Goal: Transaction & Acquisition: Book appointment/travel/reservation

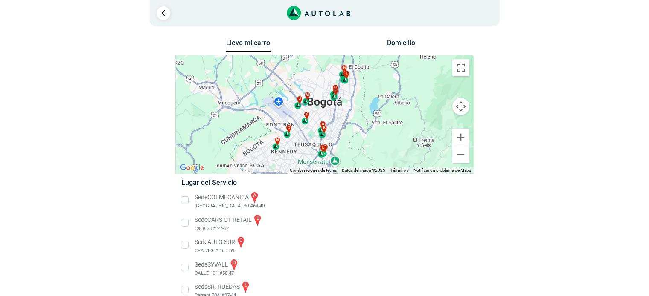
click at [185, 200] on li "Sede COLMECANICA a [GEOGRAPHIC_DATA] 30 #64-40" at bounding box center [324, 200] width 299 height 19
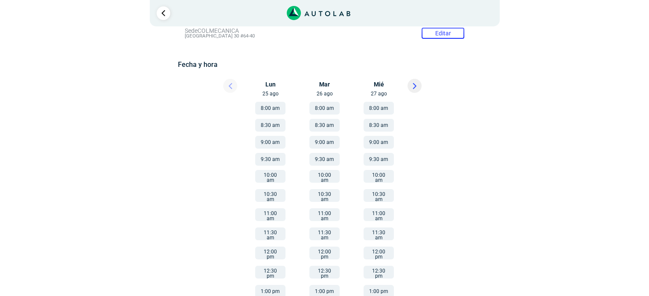
scroll to position [128, 0]
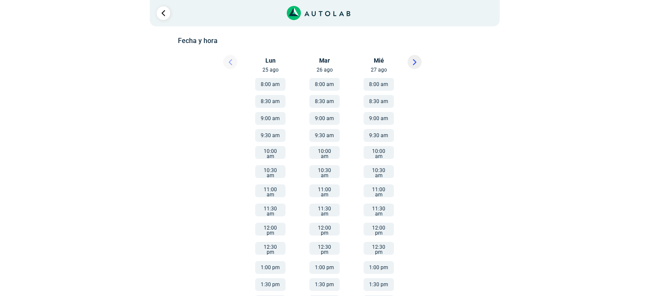
click at [382, 187] on button "11:00 am" at bounding box center [378, 191] width 30 height 13
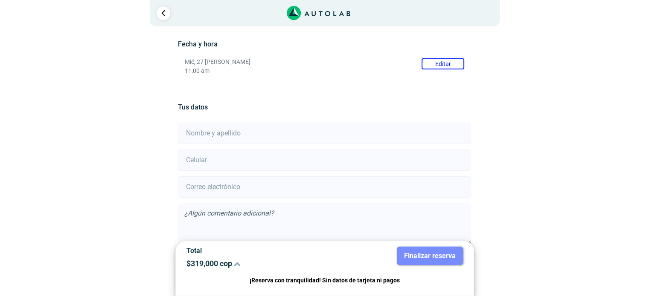
scroll to position [128, 0]
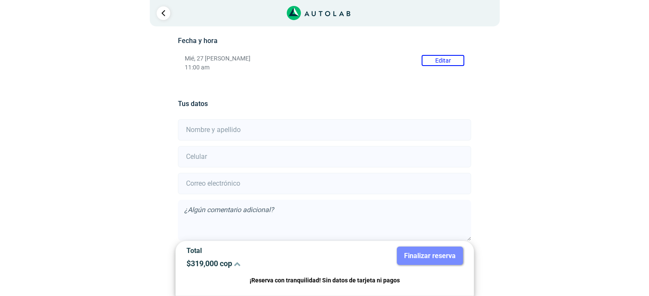
click at [196, 130] on input "text" at bounding box center [324, 129] width 293 height 21
type input "[PERSON_NAME]"
type input "3005550520"
type input "[EMAIL_ADDRESS][DOMAIN_NAME]"
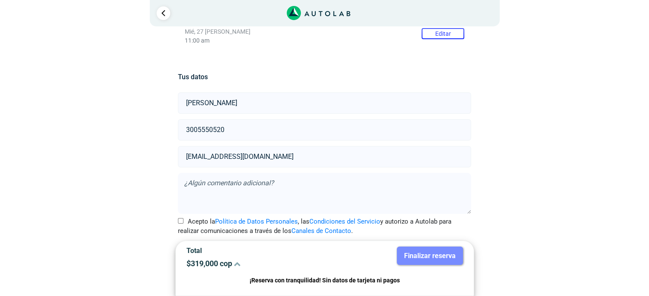
scroll to position [166, 0]
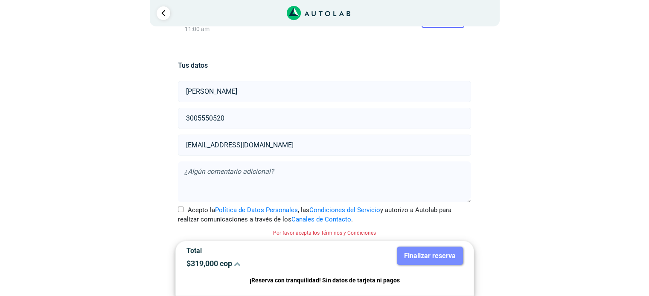
click at [181, 209] on input "Acepto la Política de Datos Personales , las Condiciones del Servicio y autoriz…" at bounding box center [181, 210] width 6 height 6
checkbox input "true"
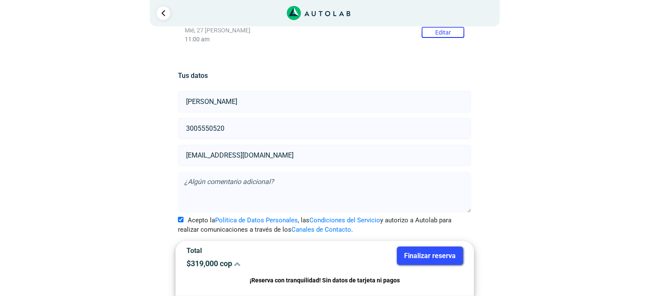
scroll to position [155, 0]
click at [435, 257] on button "Finalizar reserva" at bounding box center [430, 256] width 66 height 18
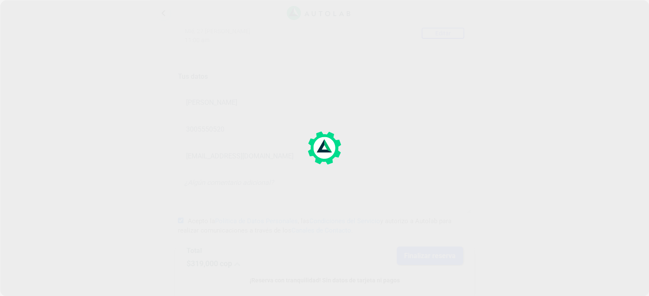
scroll to position [0, 0]
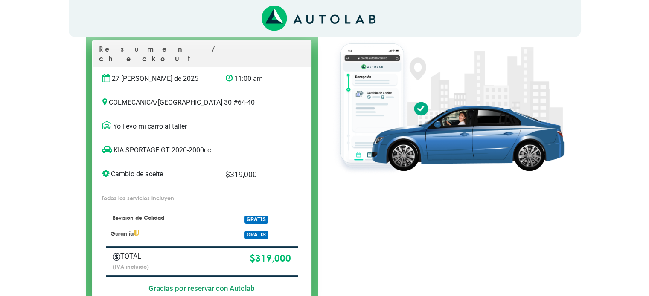
scroll to position [3, 0]
